Goal: Task Accomplishment & Management: Use online tool/utility

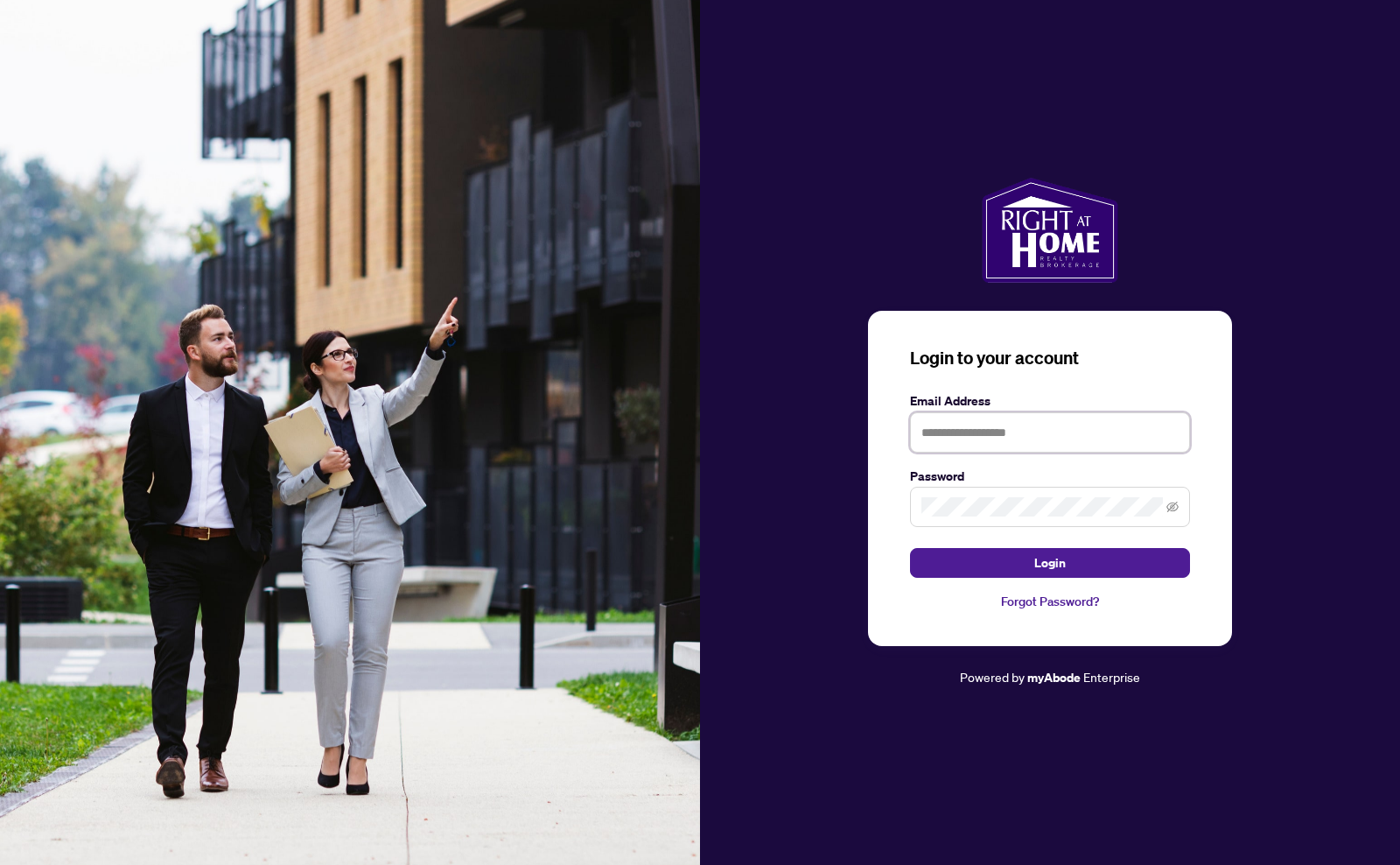
click at [984, 435] on input "text" at bounding box center [1049, 432] width 280 height 40
type input "**********"
click at [1054, 560] on span "Login" at bounding box center [1050, 562] width 32 height 28
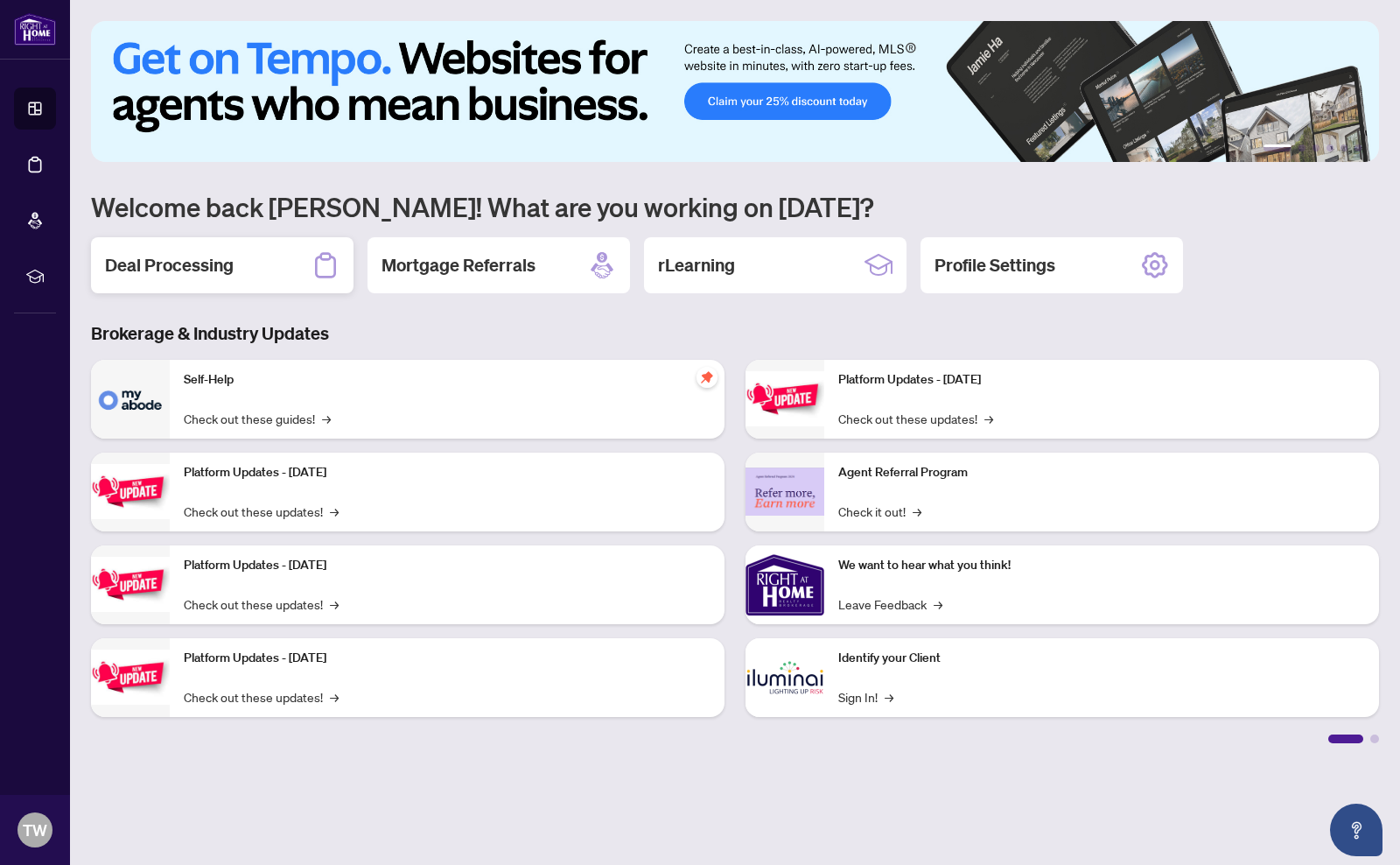
click at [259, 263] on div "Deal Processing" at bounding box center [222, 265] width 262 height 56
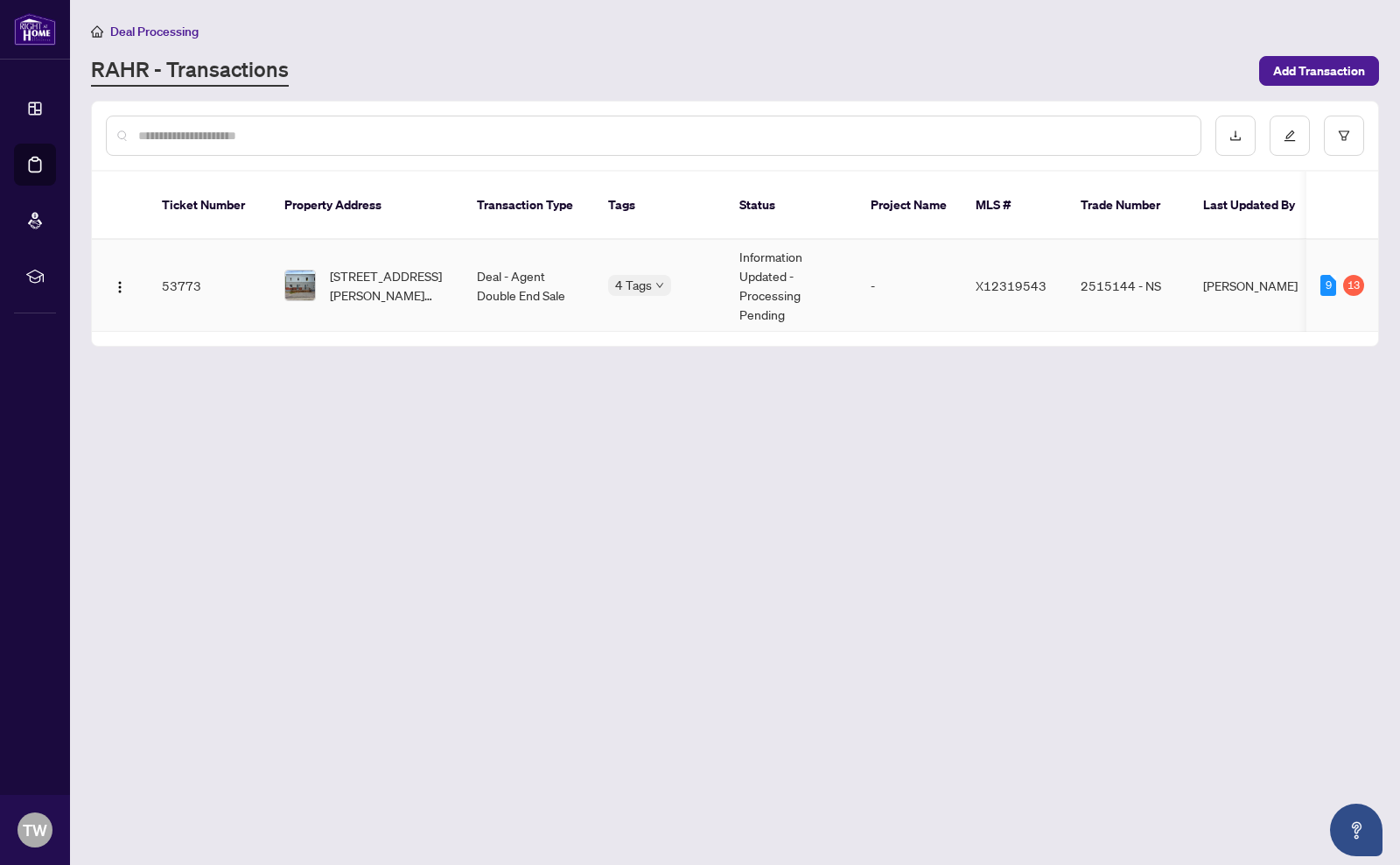
click at [183, 275] on td "53773" at bounding box center [210, 285] width 123 height 92
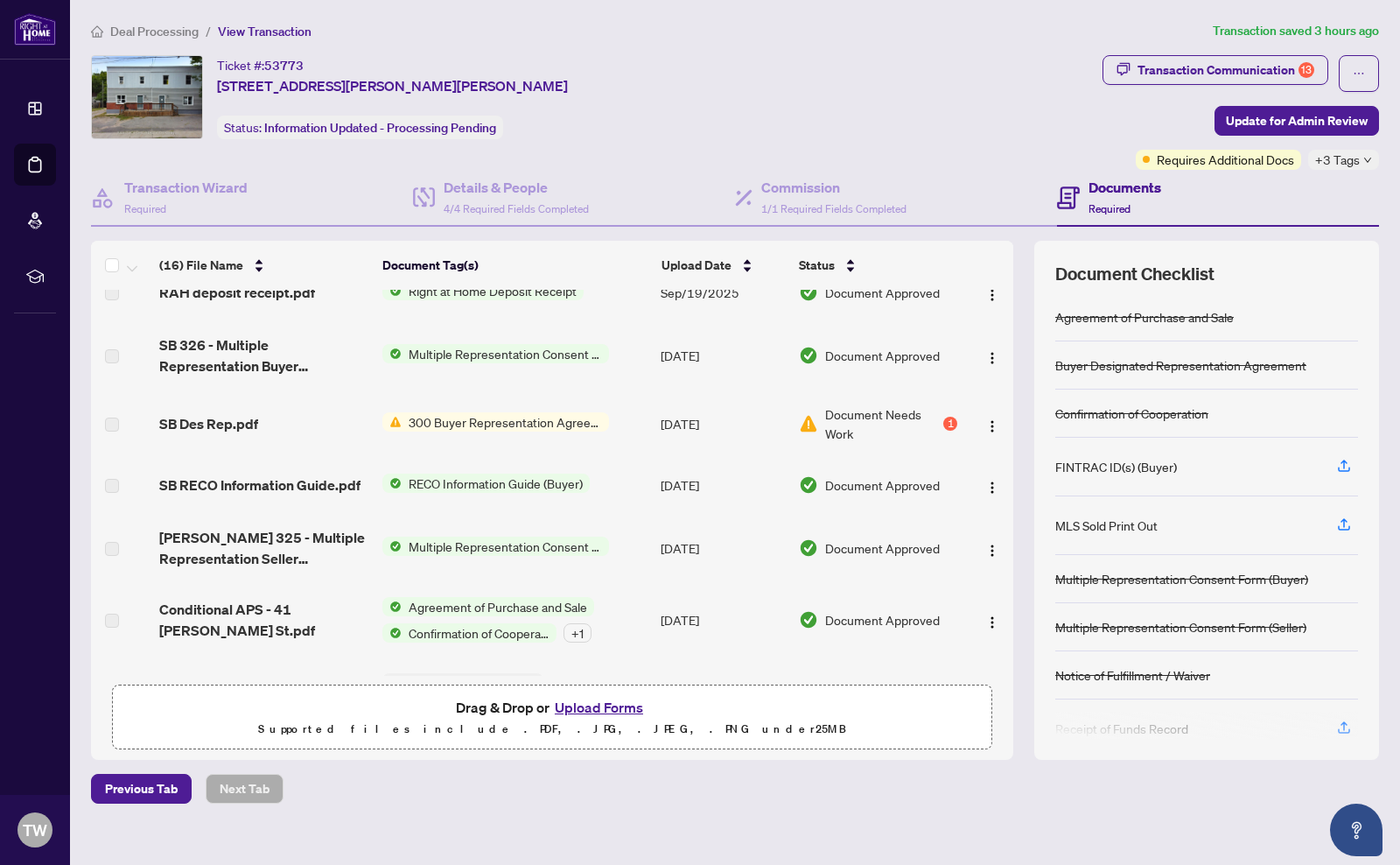
scroll to position [595, 0]
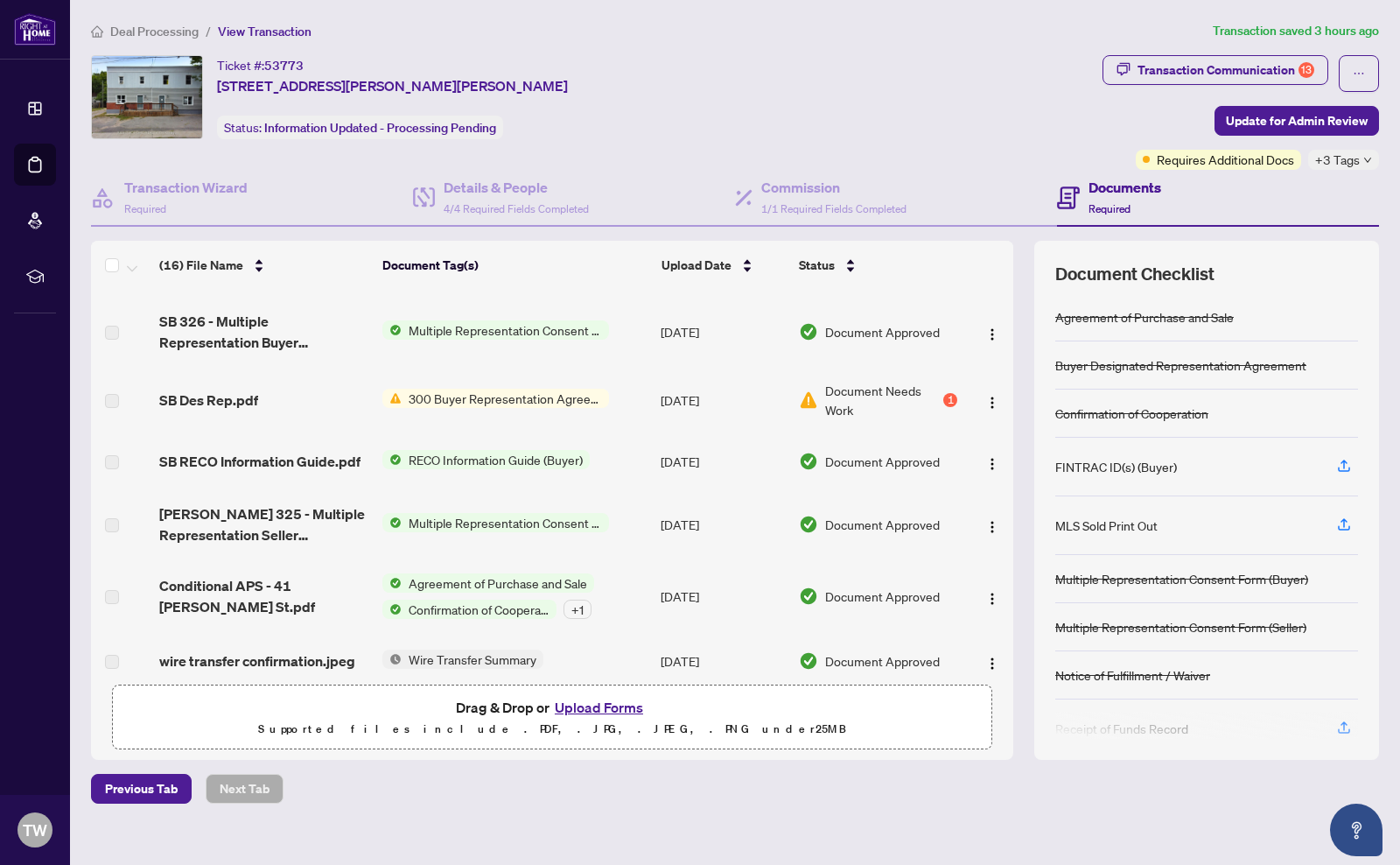
click at [588, 704] on button "Upload Forms" at bounding box center [598, 707] width 99 height 23
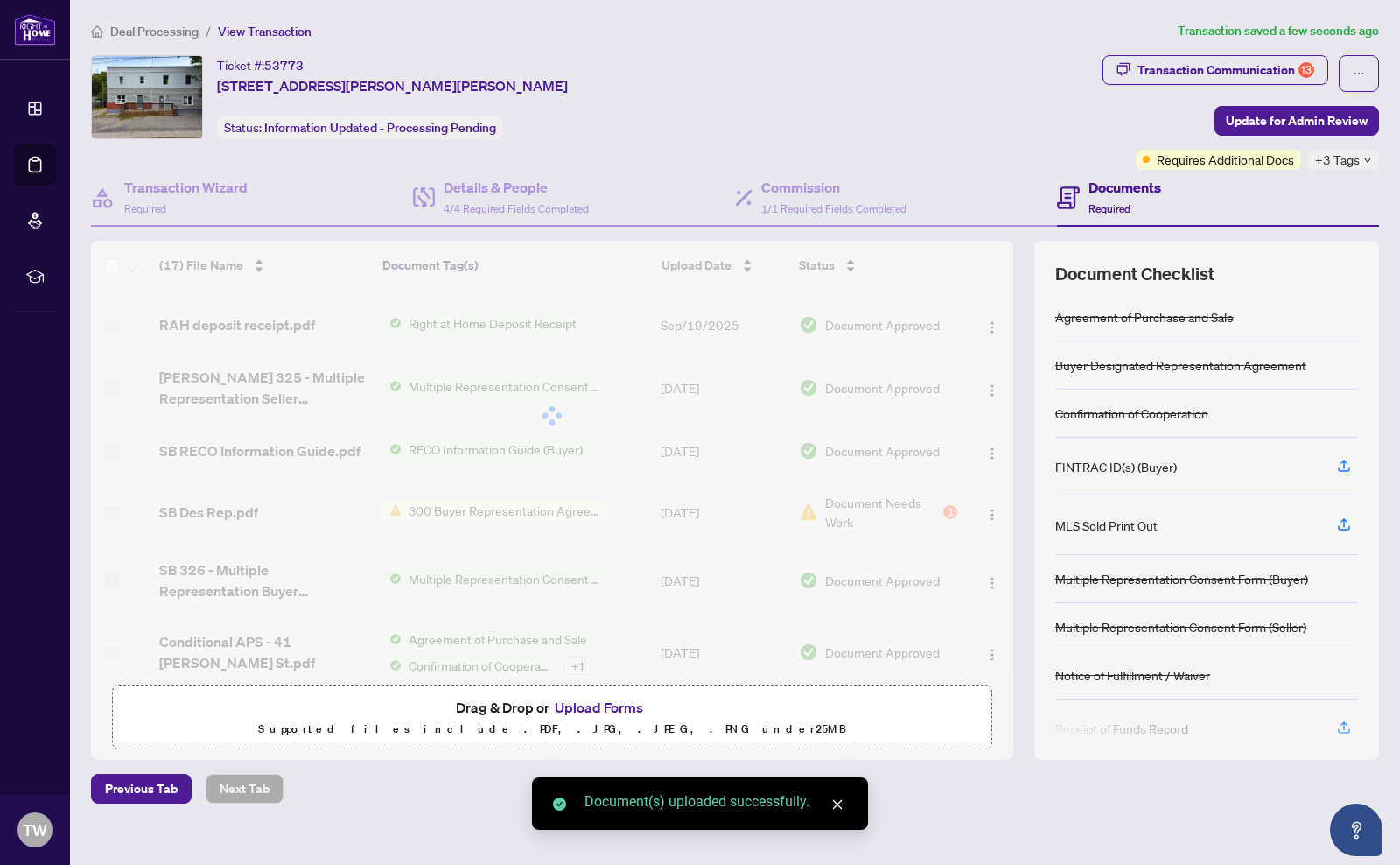
scroll to position [459, 0]
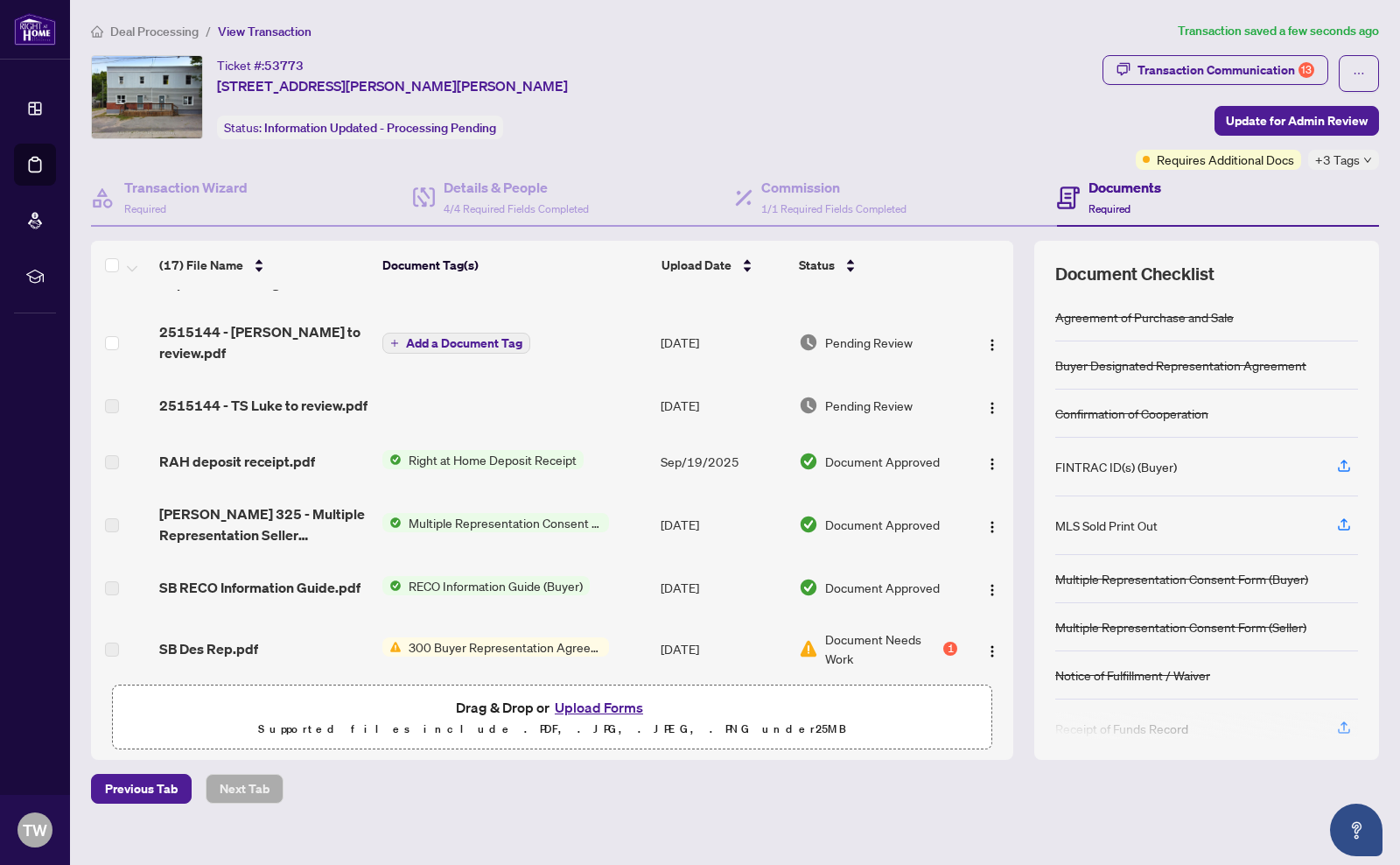
click at [933, 803] on main "Deal Processing / View Transaction Transaction saved a few seconds ago Ticket #…" at bounding box center [735, 432] width 1330 height 865
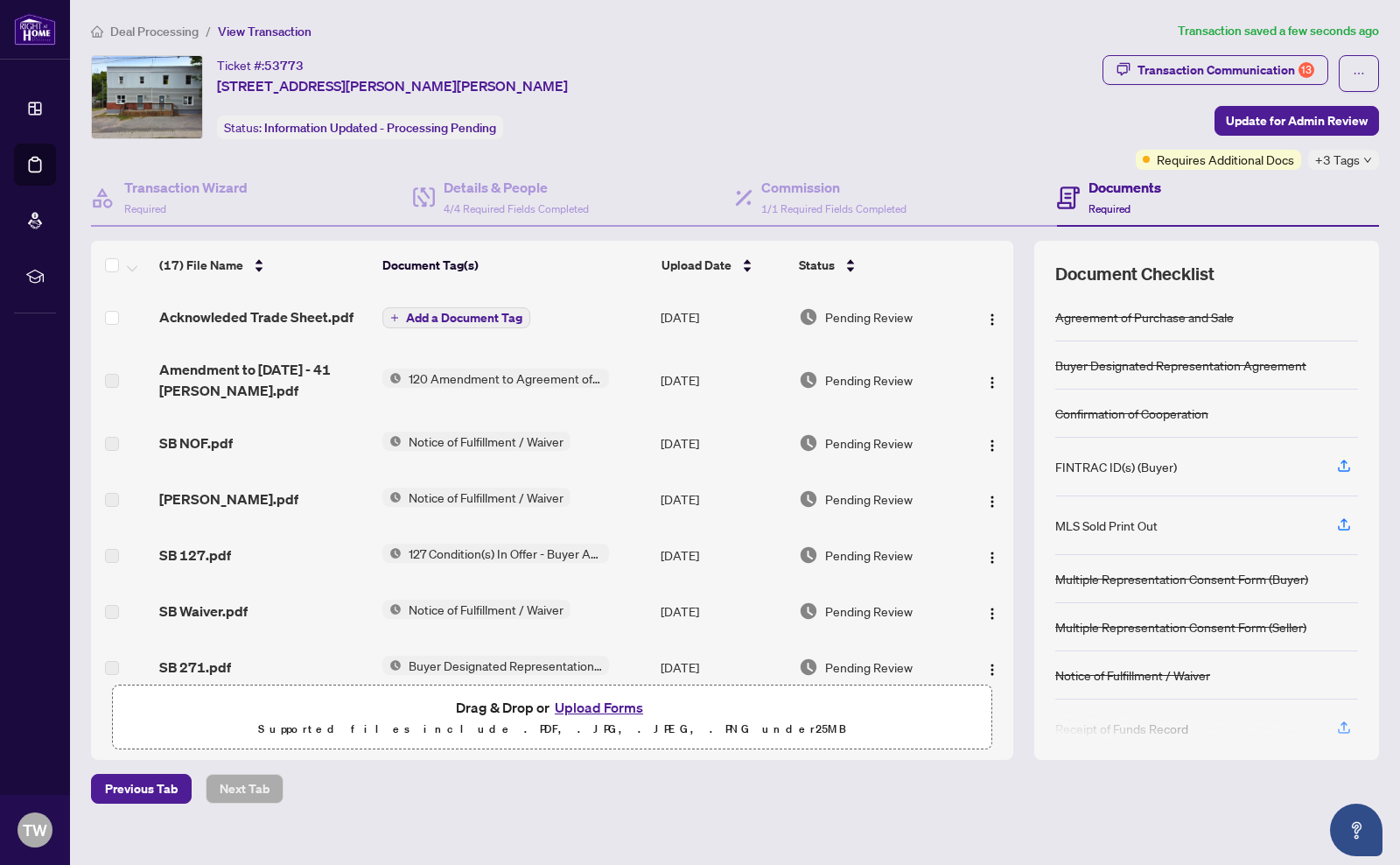
scroll to position [0, 0]
click at [304, 315] on span "Acknowleded Trade Sheet.pdf" at bounding box center [256, 318] width 194 height 21
click at [811, 797] on div "Previous Tab Next Tab" at bounding box center [735, 789] width 1288 height 30
